Goal: Task Accomplishment & Management: Manage account settings

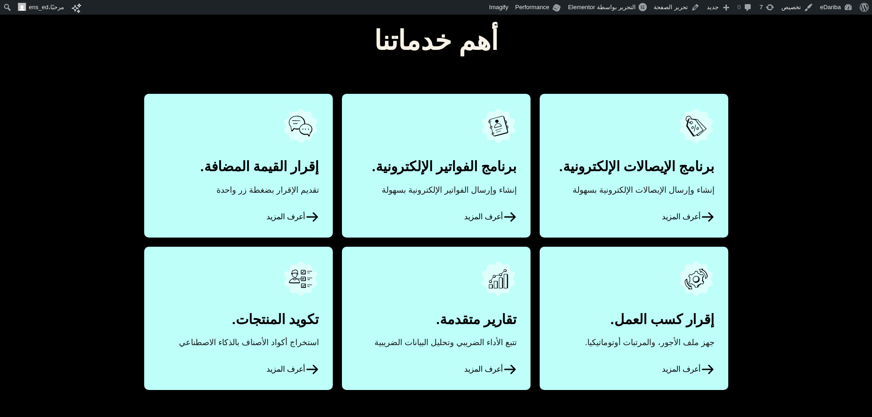
scroll to position [422, 0]
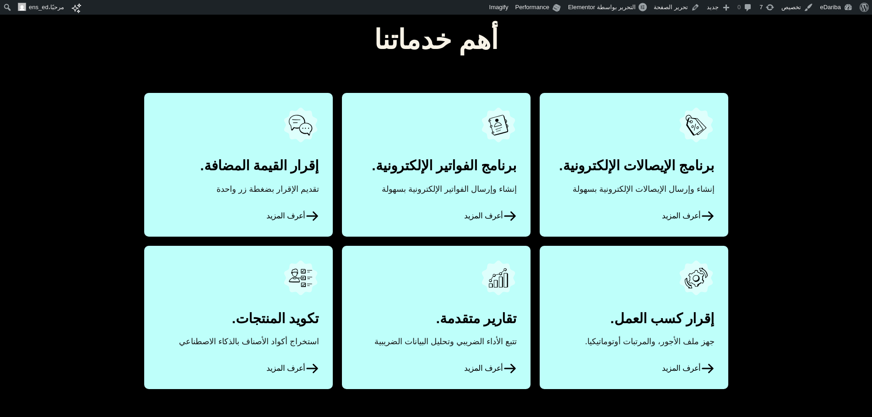
click at [642, 148] on link "أعرف المزيد" at bounding box center [634, 164] width 189 height 143
click at [482, 162] on link "أعرف المزيد" at bounding box center [436, 164] width 189 height 143
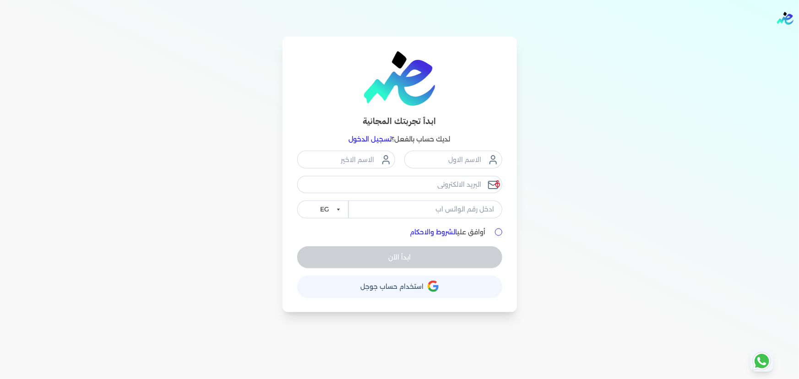
click at [372, 139] on link "تسجيل الدخول" at bounding box center [370, 139] width 43 height 8
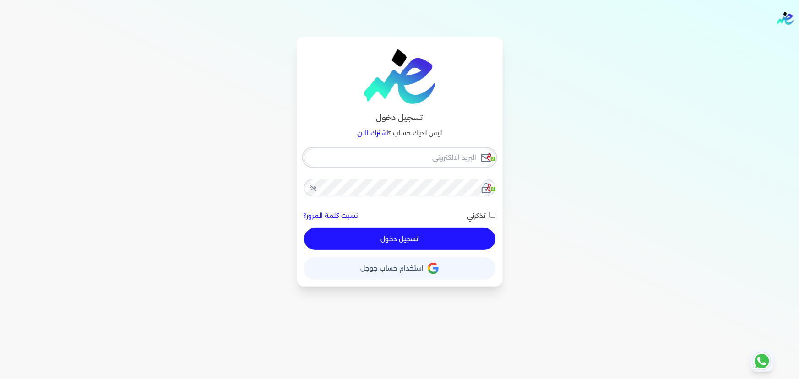
checkbox input "false"
type input "ensoulify2021@gmail.com"
click at [455, 159] on input "ensoulify2021@gmail.com" at bounding box center [399, 157] width 191 height 17
checkbox input "false"
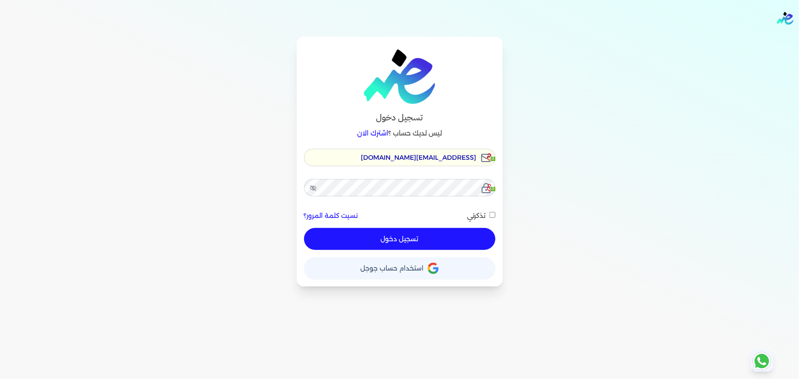
click at [455, 159] on input "ensoulify2021@gmail.com" at bounding box center [399, 157] width 191 height 17
checkbox input "false"
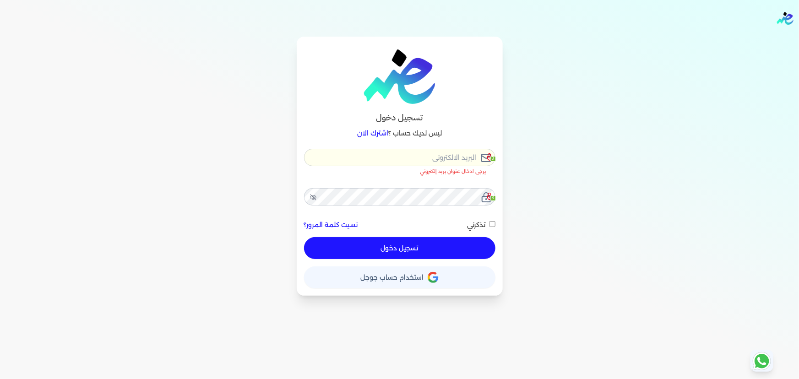
type input "h"
checkbox input "false"
type input "h"
click at [563, 154] on div "تسجيل دخول ليس لديك حساب ؟ اشترك الان h 3 يرجى ادخال عنوان بريد إلكتروني صحيح 3…" at bounding box center [399, 166] width 703 height 259
click at [428, 156] on input "h" at bounding box center [399, 157] width 191 height 17
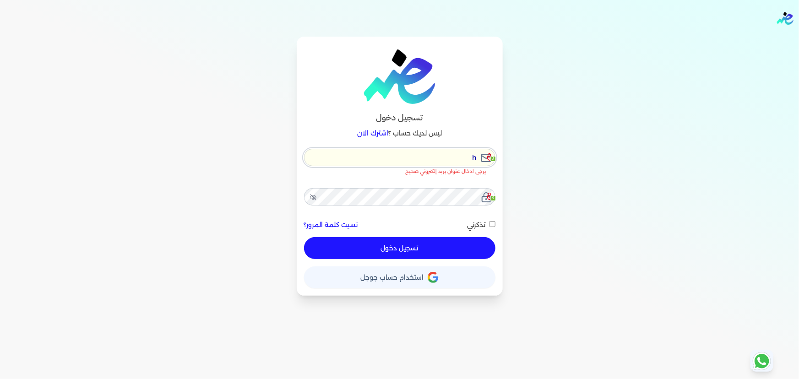
checkbox input "false"
type input "[EMAIL_ADDRESS][DOMAIN_NAME]"
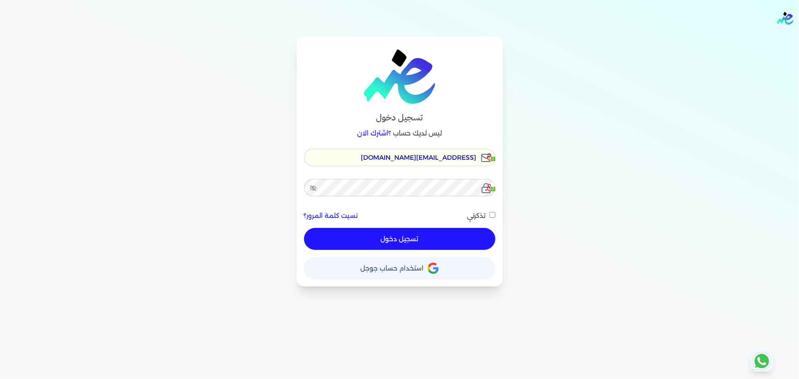
click at [436, 245] on button "تسجيل دخول" at bounding box center [399, 239] width 191 height 22
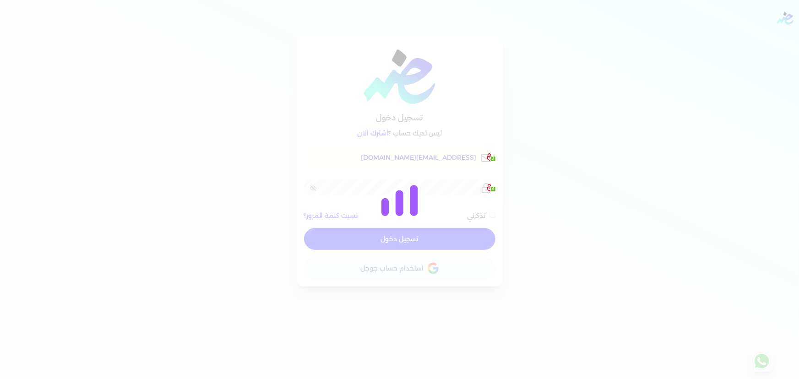
checkbox input "false"
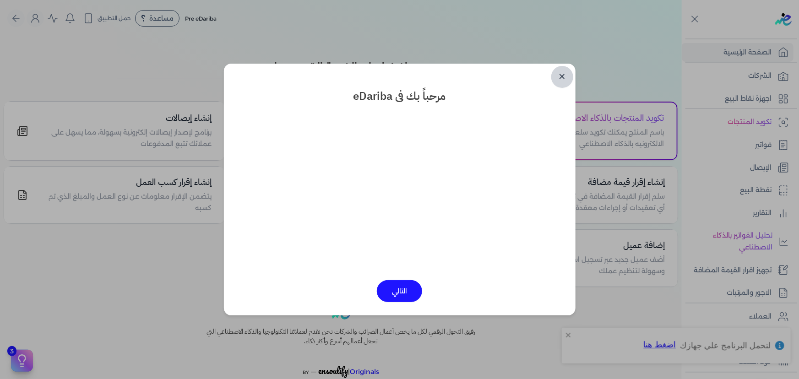
click at [560, 78] on link "✕" at bounding box center [562, 77] width 22 height 22
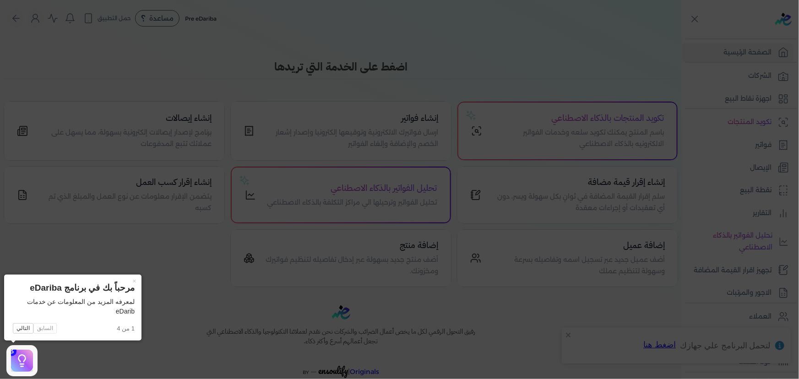
click at [464, 58] on icon at bounding box center [399, 189] width 799 height 379
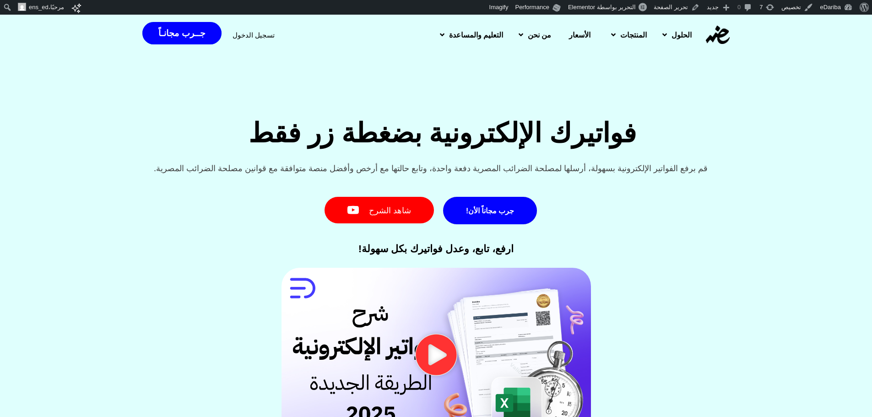
click at [639, 141] on h2 "فواتيرك الإلكترونية بضغطة زر فقط" at bounding box center [441, 133] width 775 height 33
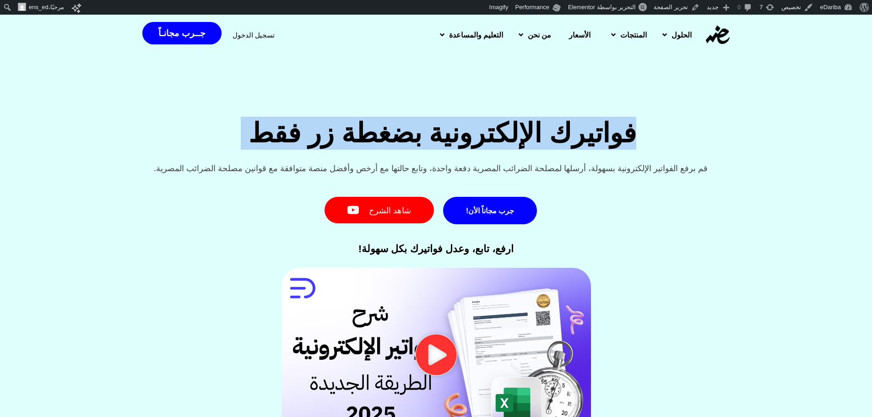
click at [639, 141] on h2 "فواتيرك الإلكترونية بضغطة زر فقط" at bounding box center [441, 133] width 775 height 33
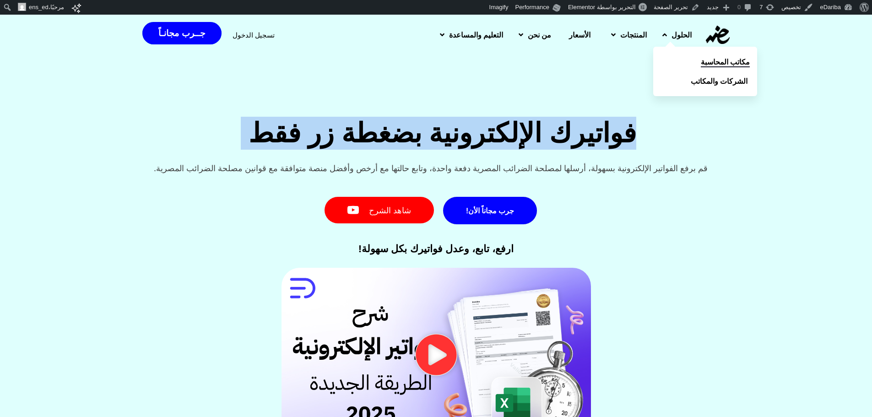
click at [702, 60] on link "مكاتب المحاسبة" at bounding box center [705, 61] width 104 height 19
click at [708, 77] on span "الشركات والمكاتب" at bounding box center [721, 81] width 57 height 11
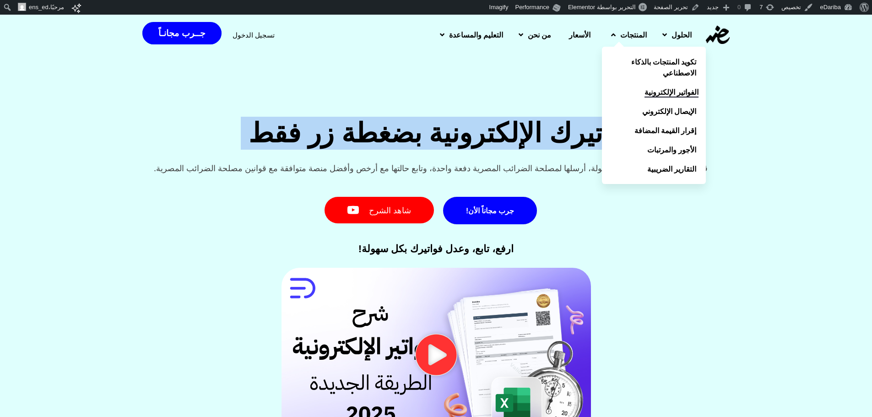
click at [669, 95] on span "الفواتير الإلكترونية" at bounding box center [672, 92] width 54 height 11
click at [684, 134] on span "إقرار القيمة المضافة" at bounding box center [668, 130] width 62 height 11
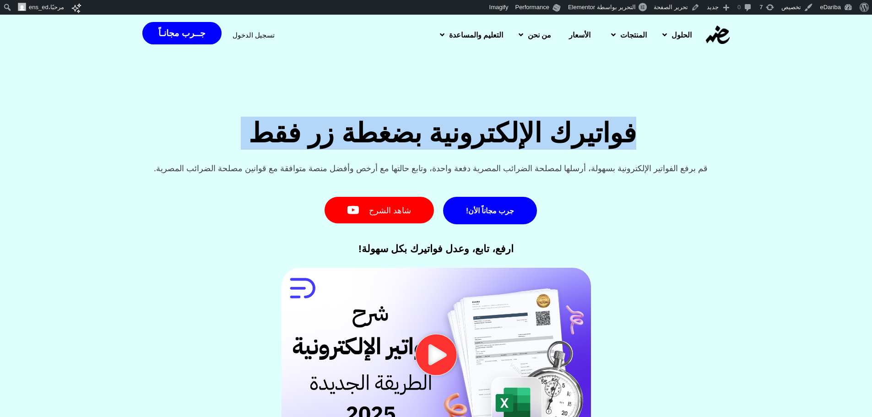
click at [582, 37] on span "الأسعار" at bounding box center [580, 34] width 22 height 11
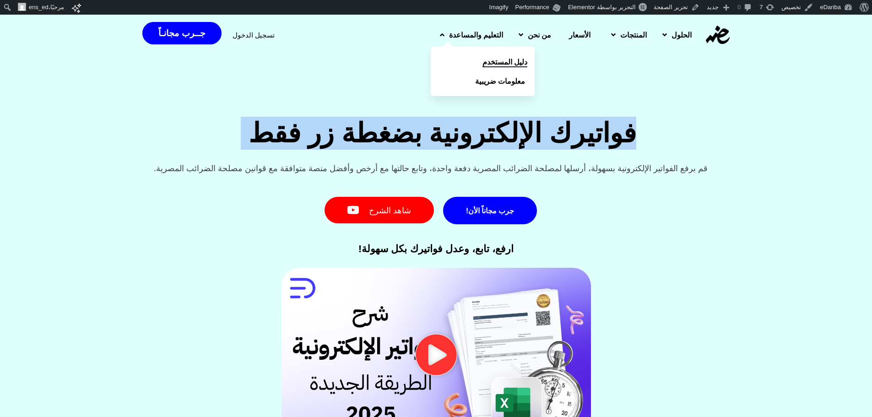
click at [493, 54] on link "دليل المستخدم" at bounding box center [483, 61] width 104 height 19
click at [494, 79] on span "معلومات ضريبية" at bounding box center [502, 81] width 50 height 11
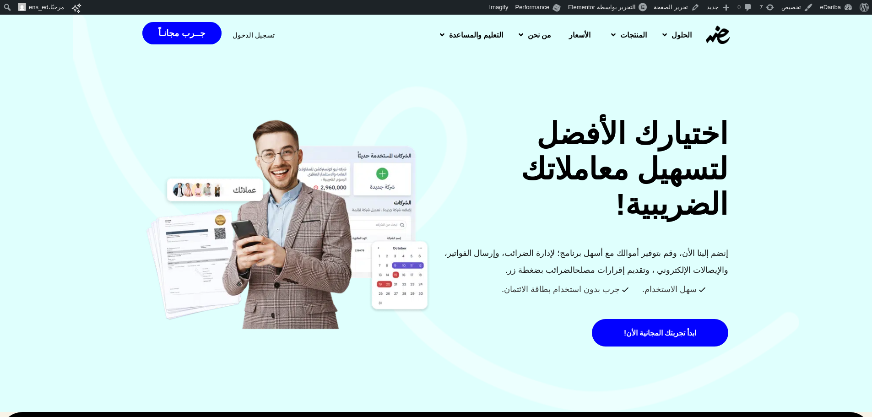
click at [725, 94] on div "اختيارك الأفضل لتسهيل معاملاتك الضريبية! إنضم إلينا الأن، وقم بتوفير أموالك مع …" at bounding box center [436, 213] width 872 height 398
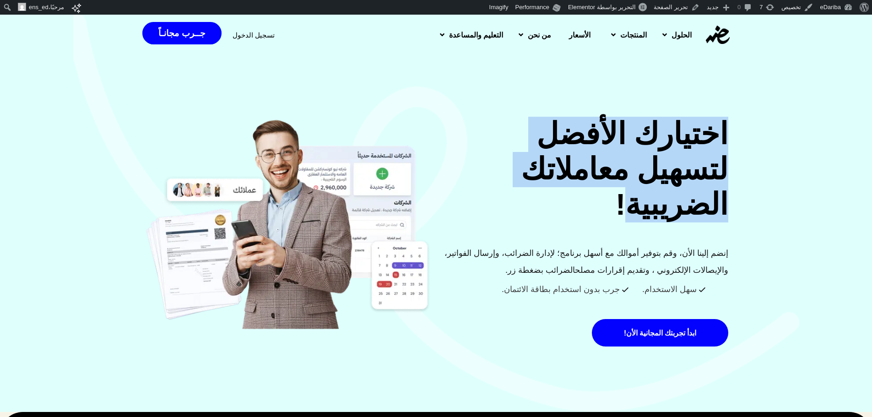
drag, startPoint x: 725, startPoint y: 94, endPoint x: 619, endPoint y: 210, distance: 156.9
click at [619, 210] on div "اختيارك الأفضل لتسهيل معاملاتك الضريبية! إنضم إلينا الأن، وقم بتوفير أموالك مع …" at bounding box center [436, 213] width 872 height 398
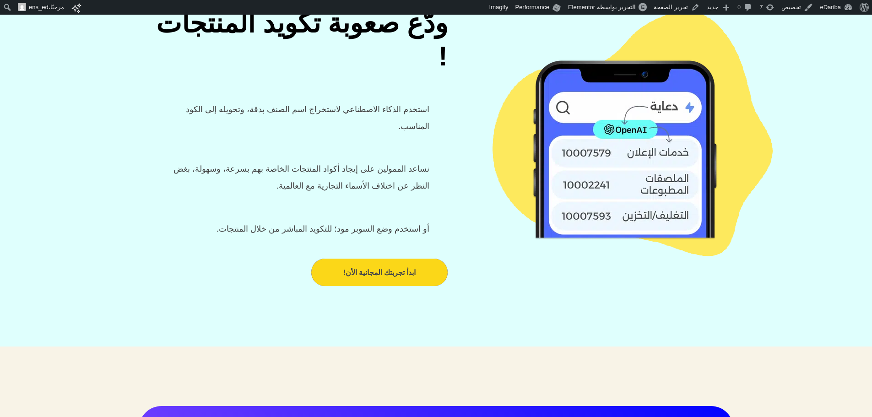
scroll to position [1316, 0]
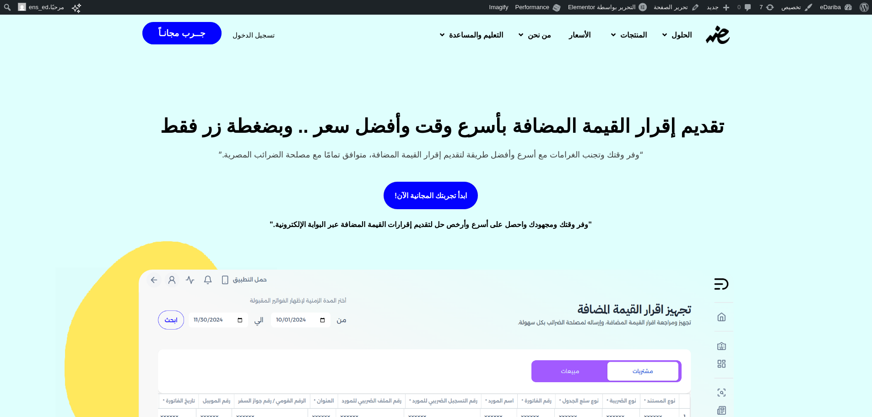
scroll to position [13, 0]
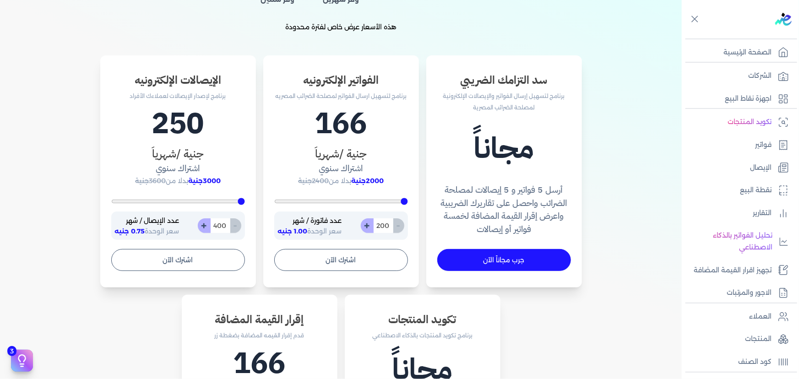
scroll to position [263, 0]
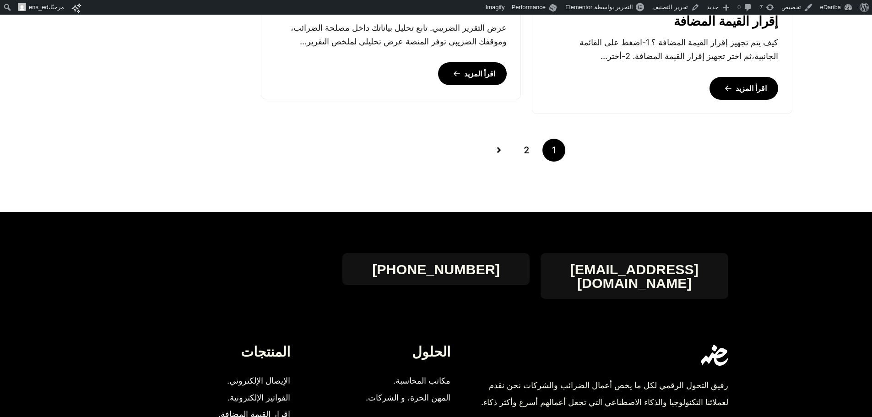
scroll to position [868, 0]
